Goal: Information Seeking & Learning: Learn about a topic

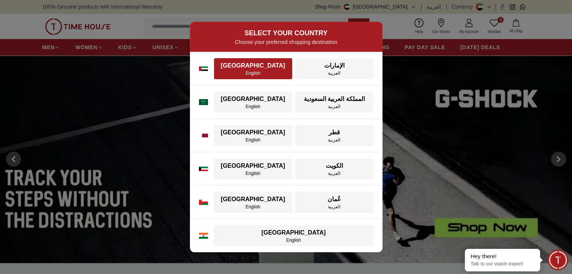
click at [259, 68] on div "[GEOGRAPHIC_DATA]" at bounding box center [252, 65] width 69 height 9
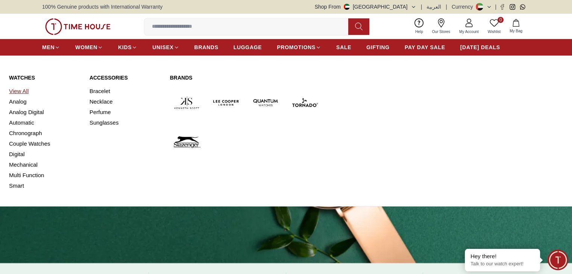
click at [17, 90] on link "View All" at bounding box center [44, 91] width 71 height 11
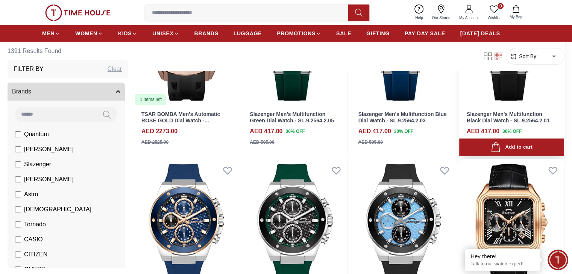
scroll to position [150, 0]
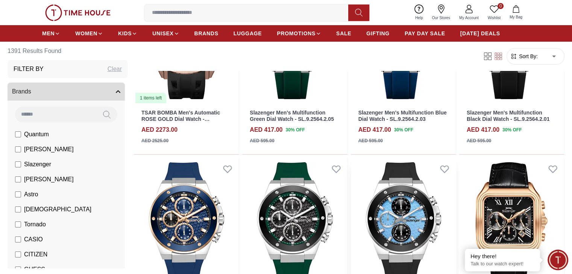
click at [351, 160] on img at bounding box center [403, 224] width 105 height 132
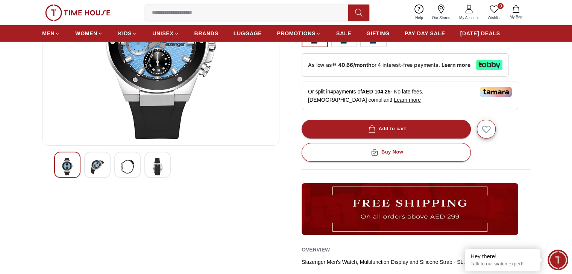
scroll to position [150, 0]
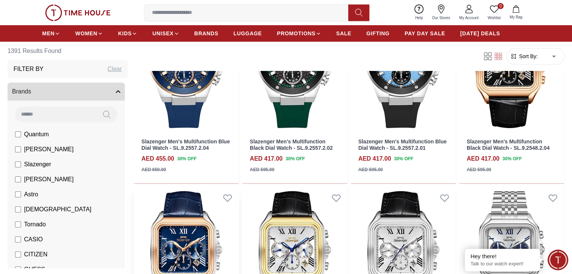
scroll to position [338, 0]
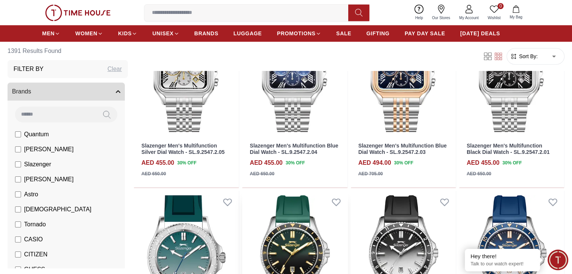
scroll to position [865, 0]
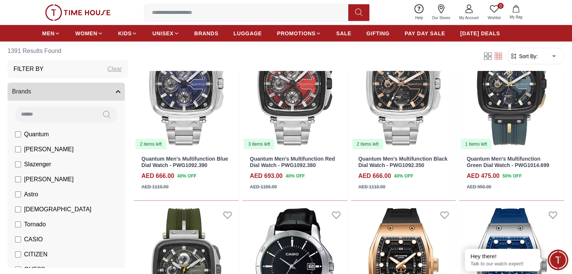
scroll to position [1654, 0]
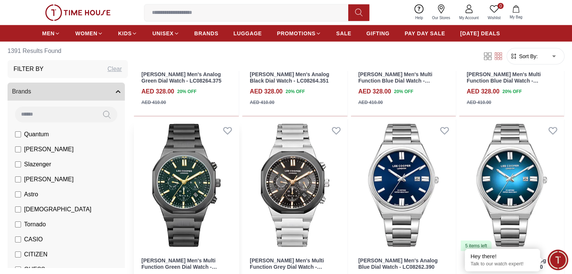
scroll to position [2068, 0]
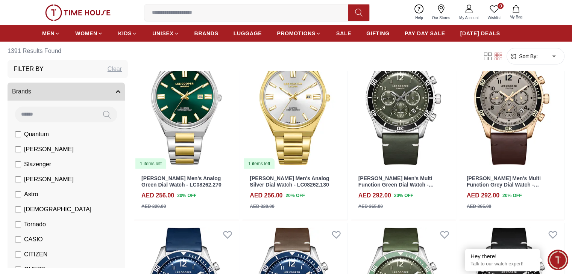
scroll to position [2368, 0]
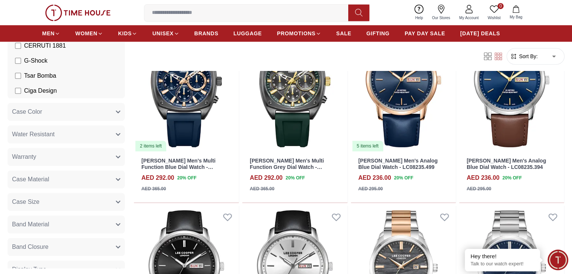
scroll to position [301, 0]
click at [49, 182] on span "Case Material" at bounding box center [30, 178] width 37 height 9
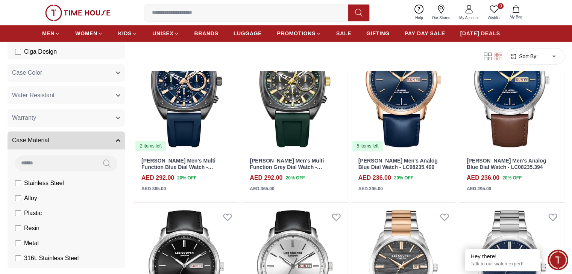
scroll to position [376, 0]
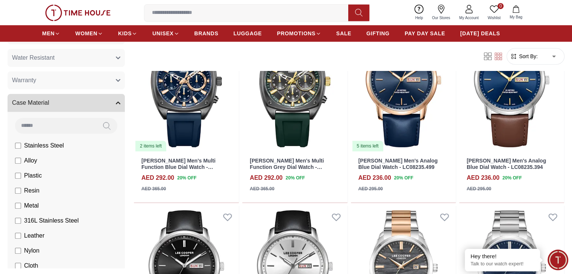
click at [49, 106] on span "Case Material" at bounding box center [30, 102] width 37 height 9
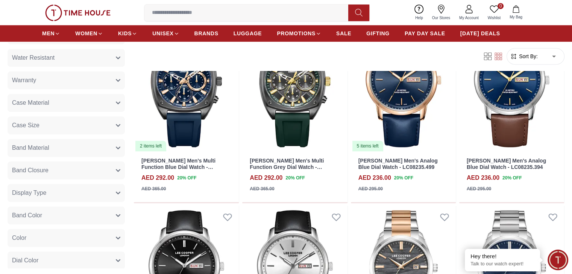
click at [48, 172] on span "Band Closure" at bounding box center [30, 170] width 36 height 9
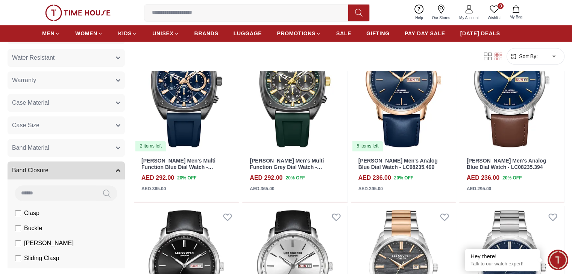
click at [48, 172] on span "Band Closure" at bounding box center [30, 170] width 36 height 9
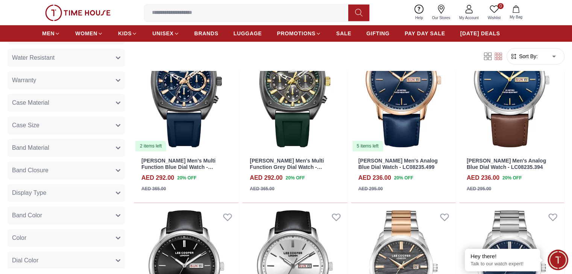
click at [49, 149] on span "Band Material" at bounding box center [30, 148] width 37 height 9
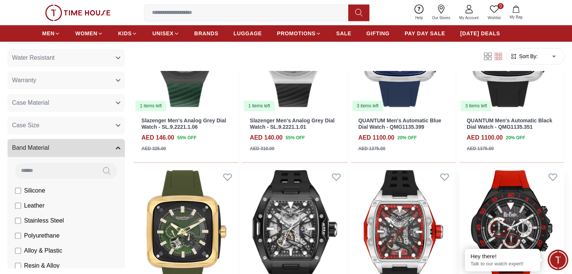
scroll to position [456, 0]
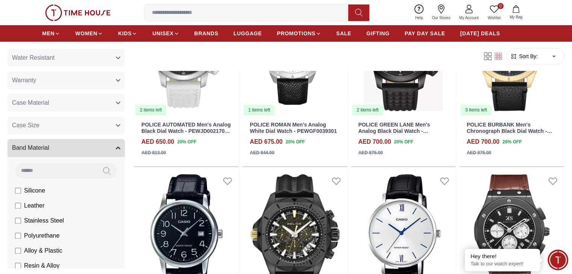
scroll to position [456, 0]
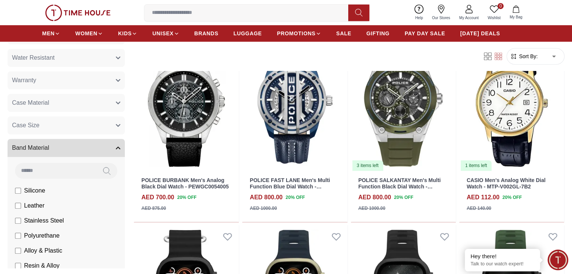
scroll to position [414, 0]
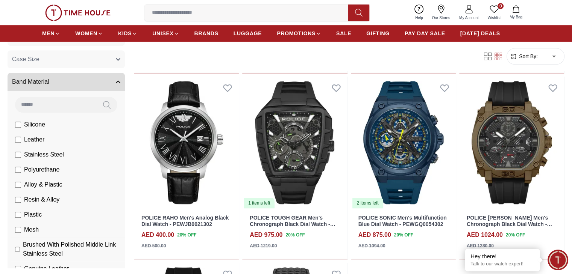
scroll to position [451, 0]
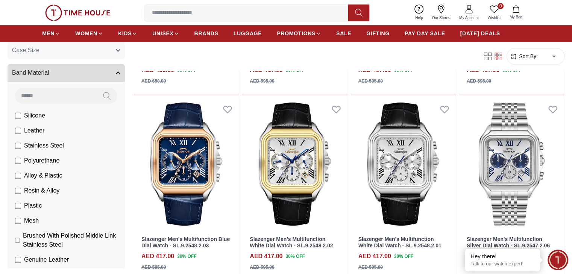
scroll to position [489, 0]
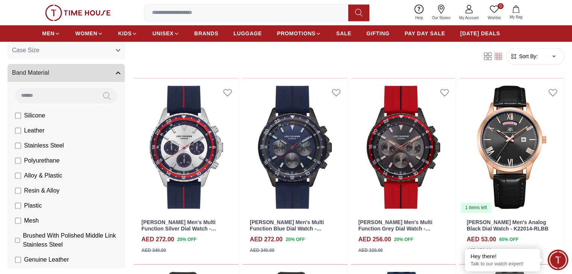
scroll to position [977, 0]
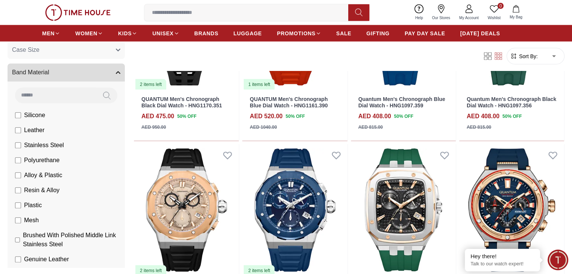
scroll to position [1504, 0]
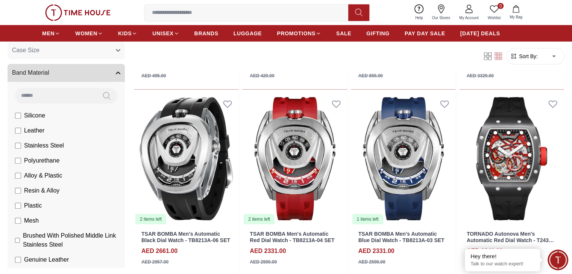
scroll to position [2143, 0]
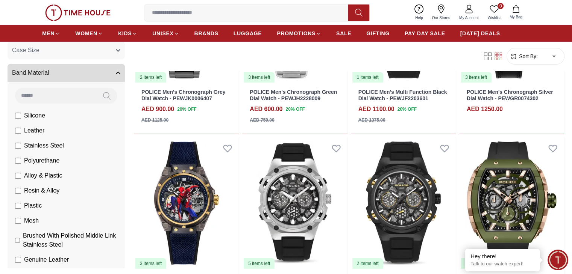
scroll to position [2782, 0]
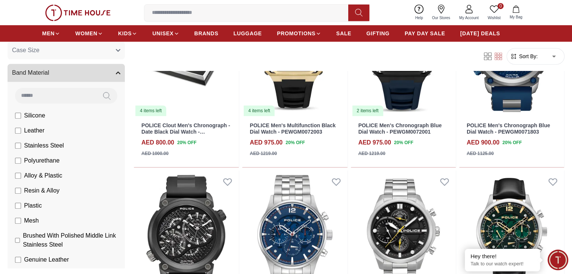
scroll to position [3308, 0]
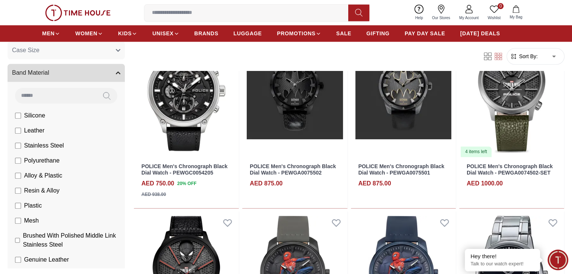
scroll to position [3835, 0]
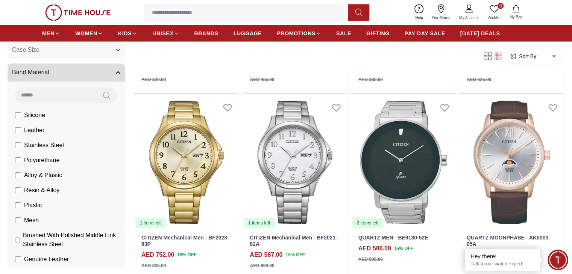
scroll to position [4511, 0]
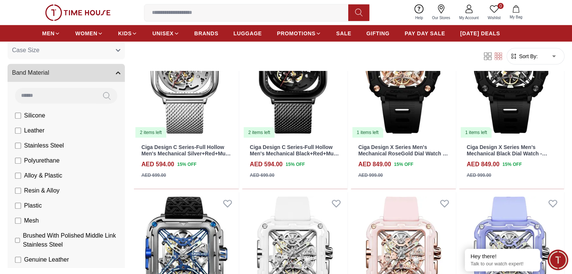
scroll to position [5245, 0]
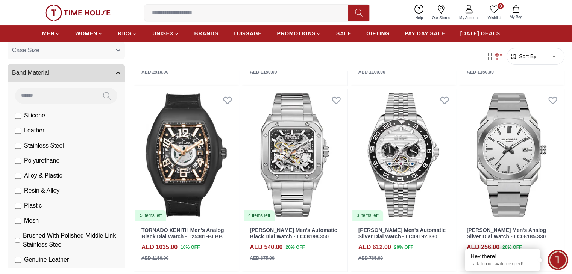
scroll to position [5884, 0]
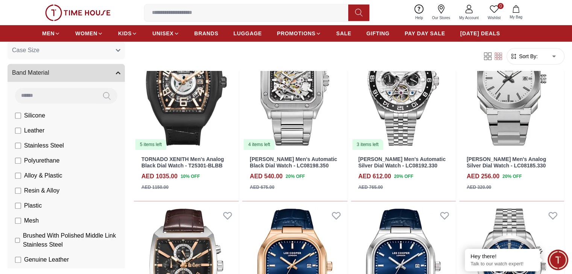
scroll to position [6090, 0]
